Goal: Find specific page/section: Find specific page/section

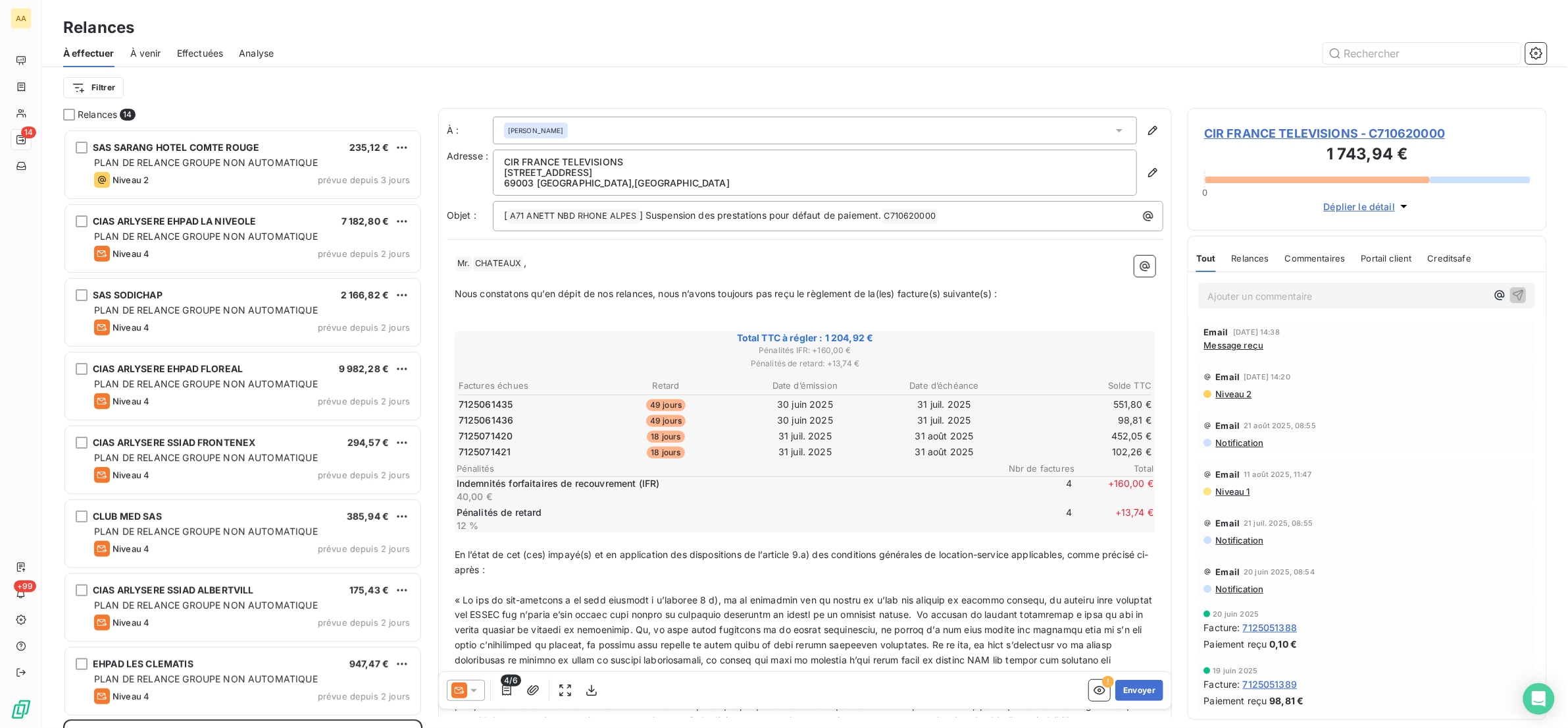
scroll to position [584, 344]
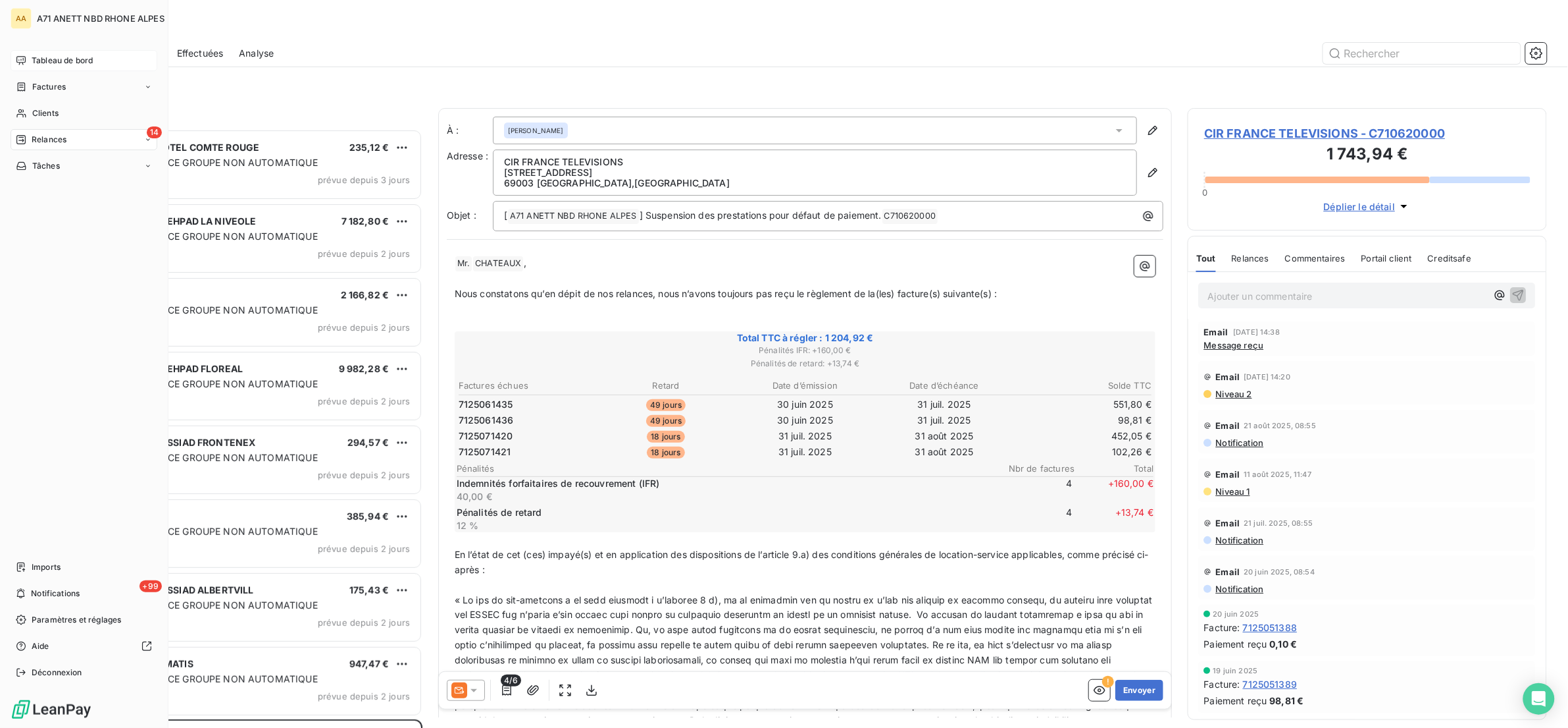
click at [45, 59] on span "Tableau de bord" at bounding box center [62, 61] width 61 height 12
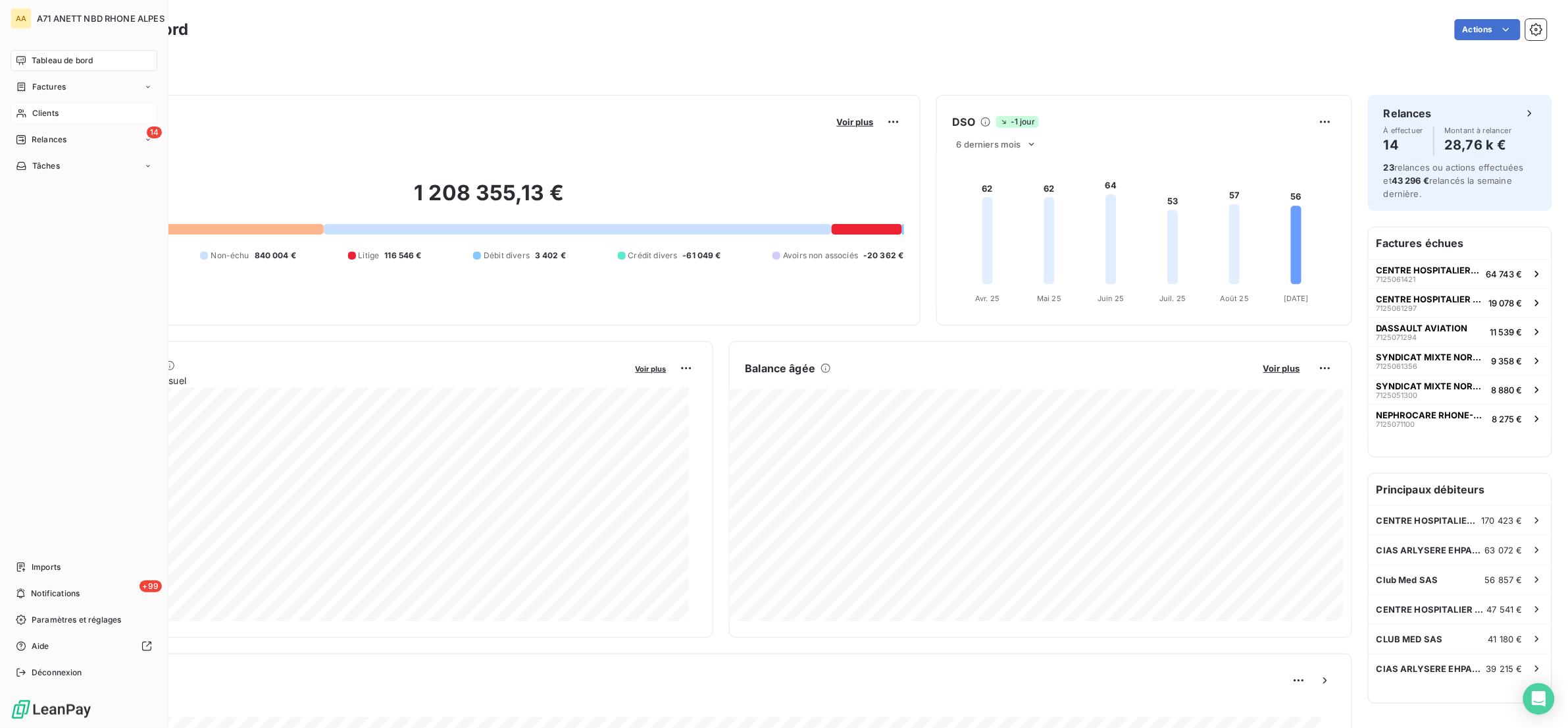
click at [39, 115] on span "Clients" at bounding box center [45, 114] width 26 height 12
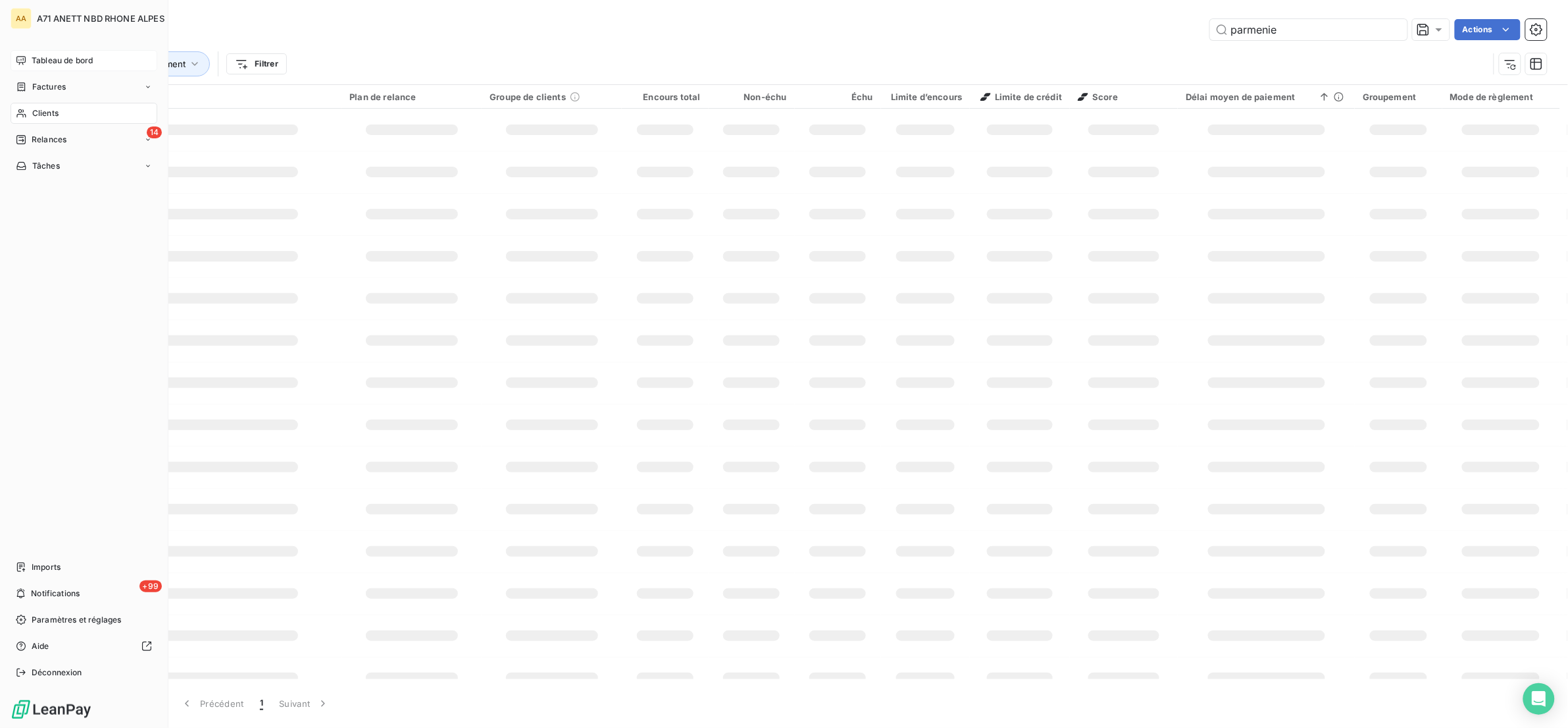
type input "parmenie"
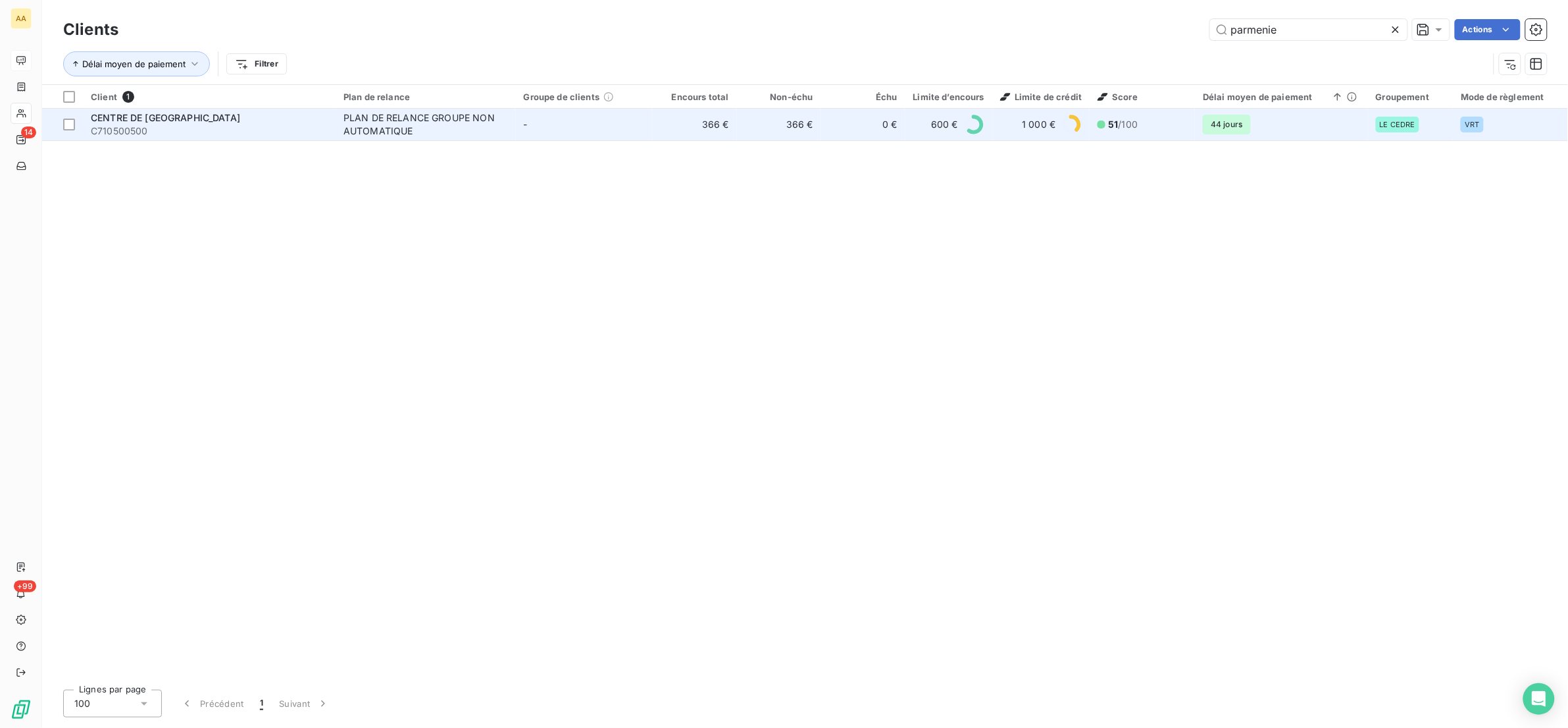
click at [357, 119] on div "PLAN DE RELANCE GROUPE NON AUTOMATIQUE" at bounding box center [426, 124] width 165 height 26
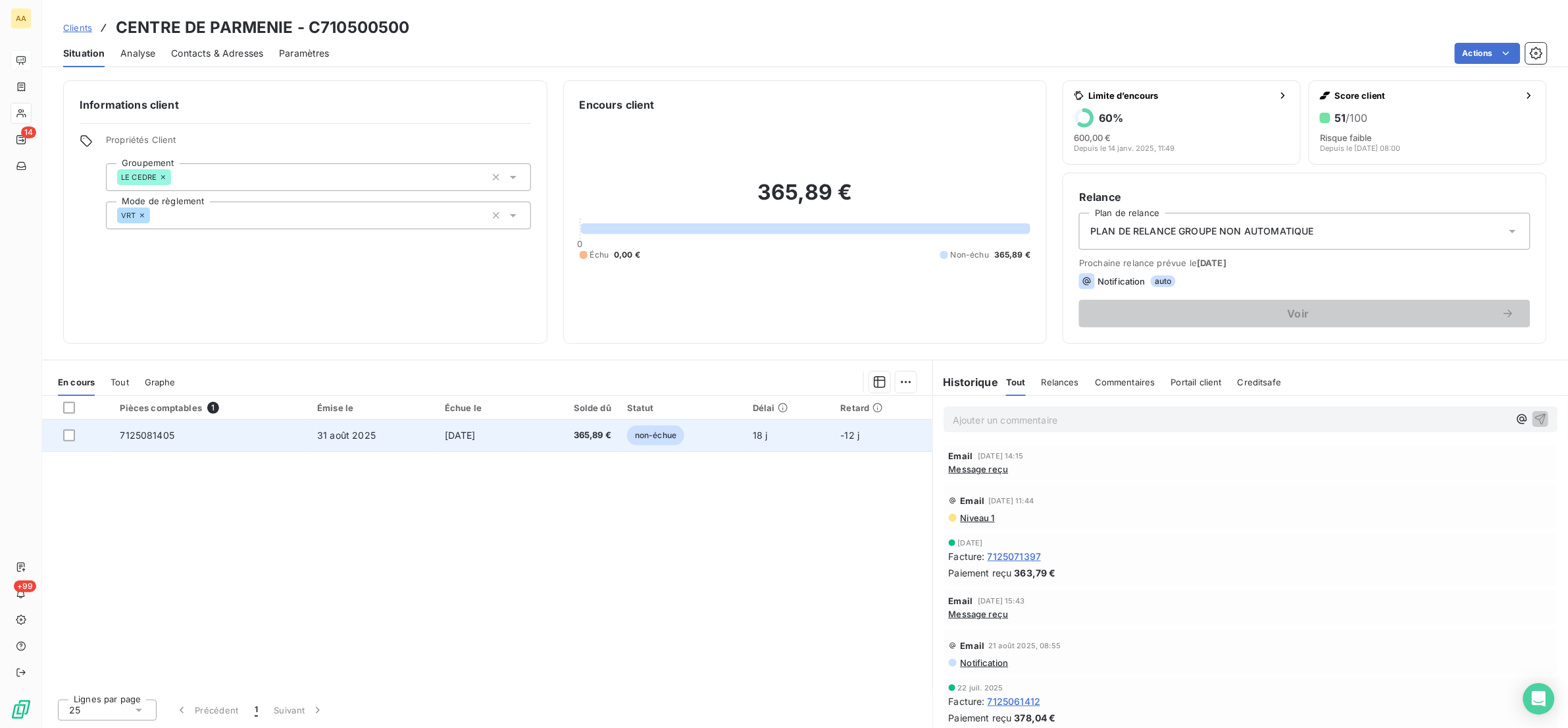
click at [176, 439] on td "7125081405" at bounding box center [211, 435] width 198 height 31
